Goal: Information Seeking & Learning: Learn about a topic

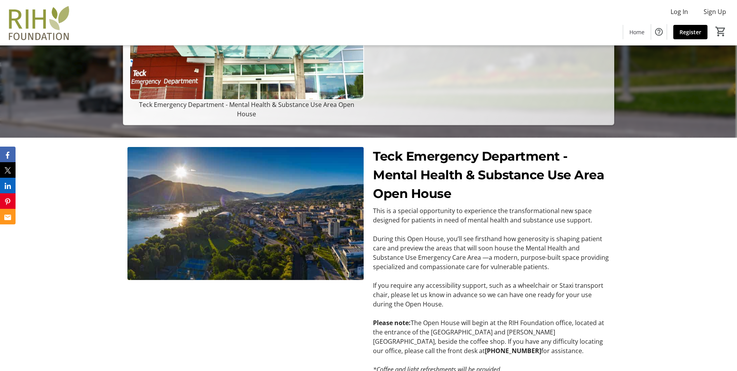
scroll to position [272, 0]
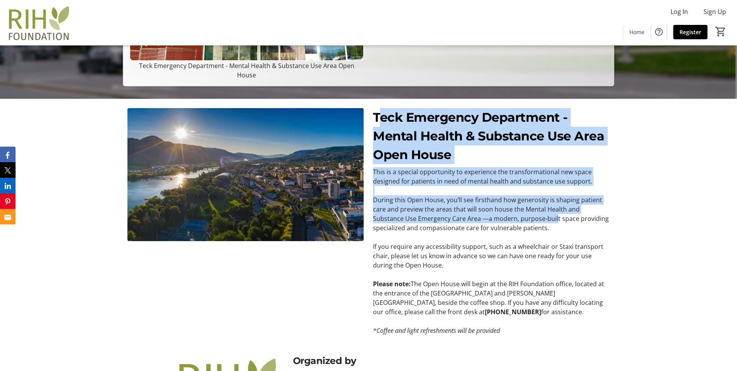
drag, startPoint x: 379, startPoint y: 114, endPoint x: 524, endPoint y: 217, distance: 177.2
click at [524, 217] on div "Teck Emergency Department - Mental Health & Substance Use Area Open House This …" at bounding box center [491, 221] width 236 height 227
drag, startPoint x: 524, startPoint y: 217, endPoint x: 406, endPoint y: 154, distance: 133.2
click at [420, 169] on p "This is a special opportunity to experience the transformational new space desi…" at bounding box center [491, 176] width 236 height 19
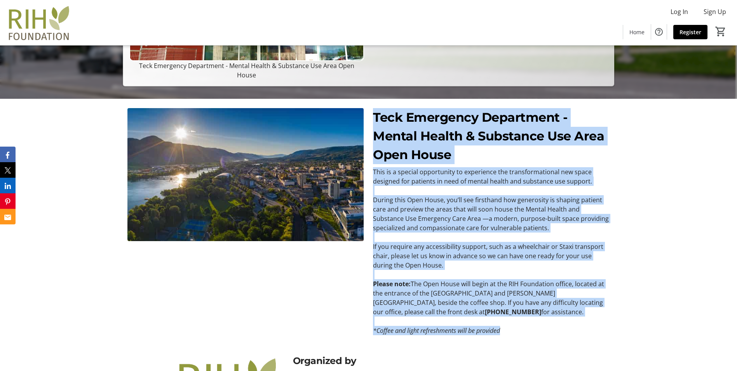
drag, startPoint x: 374, startPoint y: 115, endPoint x: 545, endPoint y: 343, distance: 285.1
click at [545, 343] on div "Teck Emergency Department - Mental Health & Substance Use Area Open House This …" at bounding box center [368, 222] width 737 height 246
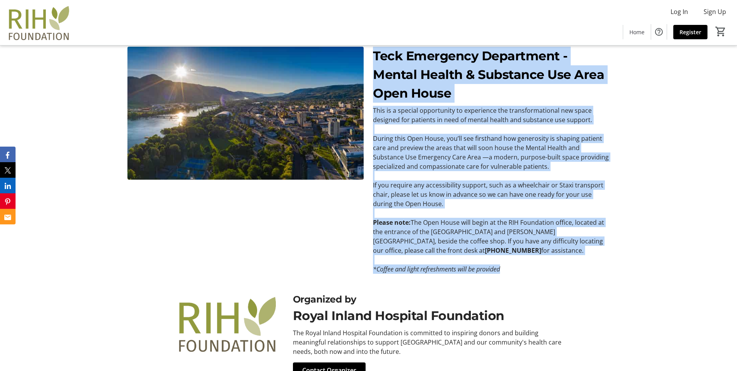
scroll to position [370, 0]
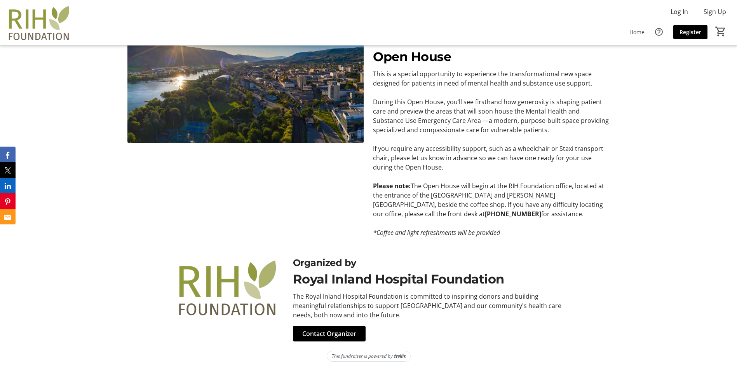
click at [509, 268] on div "Organized by" at bounding box center [429, 263] width 272 height 14
drag, startPoint x: 404, startPoint y: 313, endPoint x: 378, endPoint y: 58, distance: 256.3
click at [378, 58] on div "Teck Emergency Department - Mental Health & Substance Use Area Open House Teck …" at bounding box center [368, 0] width 737 height 741
copy div "Lore Ipsum Dolo si a consect adipiscinge se doeiusmodt inc utlaboreetdolore mag…"
click at [561, 225] on p at bounding box center [491, 222] width 236 height 9
